Goal: Find specific page/section: Find specific page/section

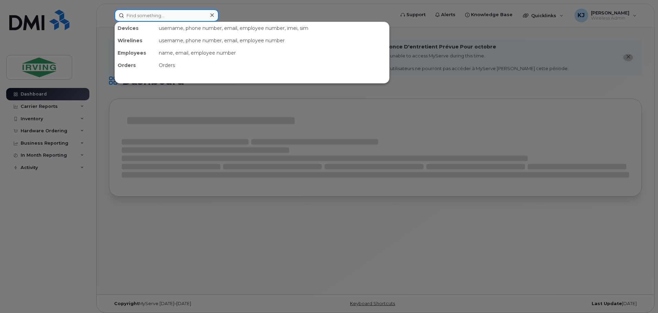
click at [142, 17] on input at bounding box center [167, 15] width 104 height 12
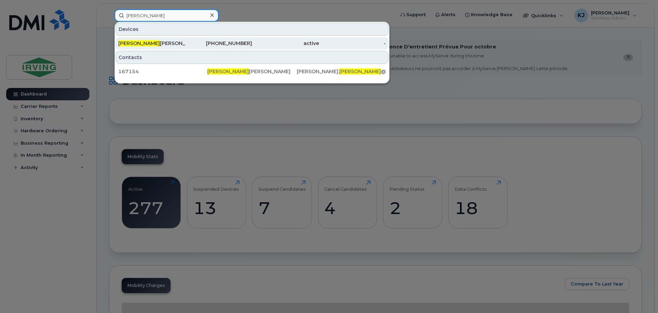
type input "[PERSON_NAME]"
click at [137, 45] on div "[PERSON_NAME]" at bounding box center [151, 43] width 67 height 7
